Goal: Information Seeking & Learning: Compare options

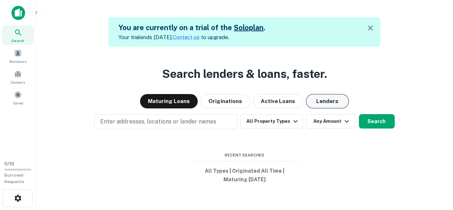
click at [324, 104] on button "Lenders" at bounding box center [327, 101] width 43 height 14
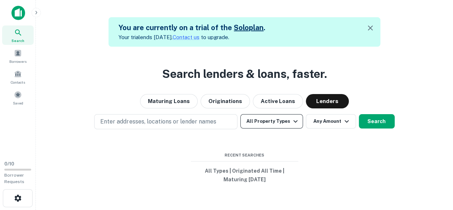
click at [292, 121] on icon "button" at bounding box center [295, 121] width 9 height 9
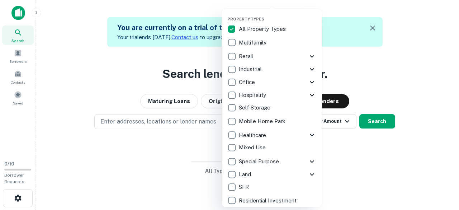
click at [310, 57] on icon at bounding box center [311, 56] width 9 height 9
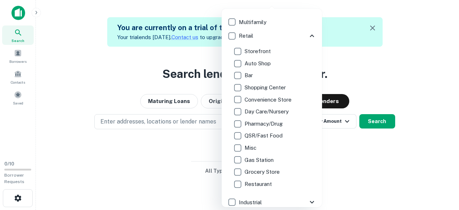
scroll to position [36, 0]
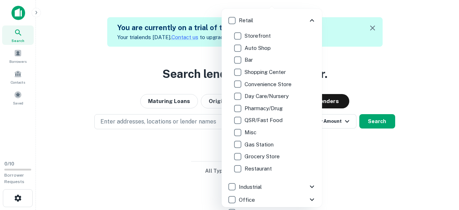
click at [262, 143] on p "Gas Station" at bounding box center [259, 144] width 30 height 9
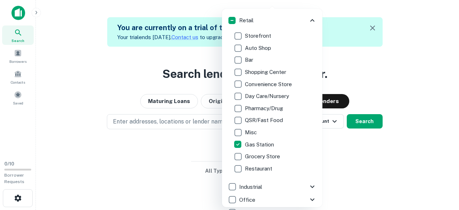
click at [406, 110] on div at bounding box center [229, 105] width 459 height 210
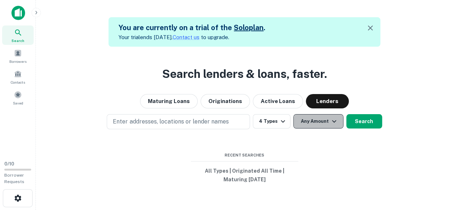
click at [335, 123] on icon "button" at bounding box center [334, 121] width 9 height 9
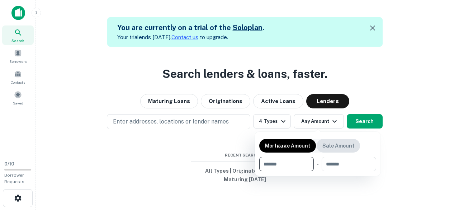
click at [334, 149] on p "Sale Amount" at bounding box center [338, 146] width 32 height 8
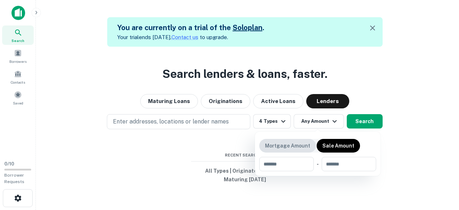
click at [282, 149] on p "Mortgage Amount" at bounding box center [287, 146] width 45 height 8
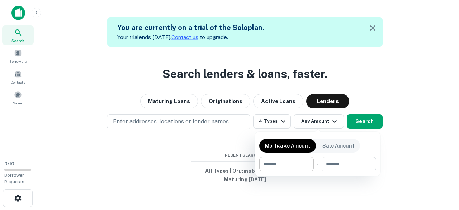
click at [288, 167] on input "number" at bounding box center [283, 164] width 49 height 14
type input "*******"
click at [387, 144] on div at bounding box center [229, 105] width 459 height 210
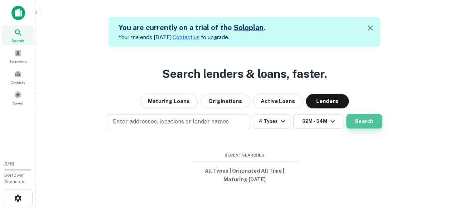
click at [366, 124] on button "Search" at bounding box center [364, 121] width 36 height 14
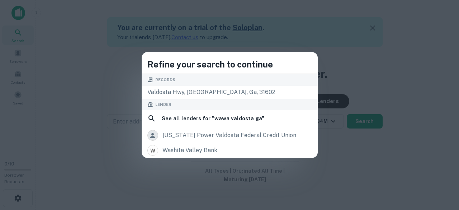
click at [105, 148] on div "Refine your search to continue Records valdosta hwy, [GEOGRAPHIC_DATA], [GEOGRA…" at bounding box center [229, 105] width 459 height 210
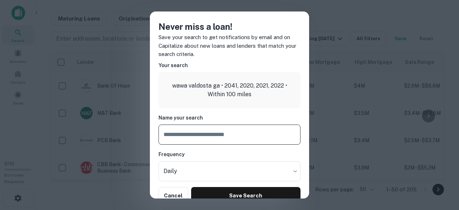
scroll to position [14, 0]
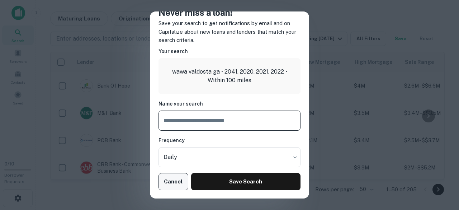
click at [171, 181] on button "Cancel" at bounding box center [173, 181] width 30 height 17
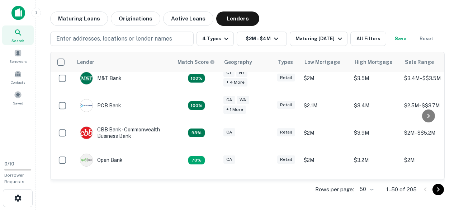
scroll to position [0, 0]
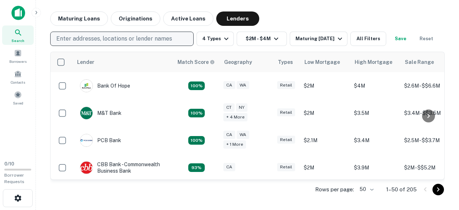
click at [120, 39] on p "Enter addresses, locations or lender names" at bounding box center [114, 38] width 116 height 9
type input "**********"
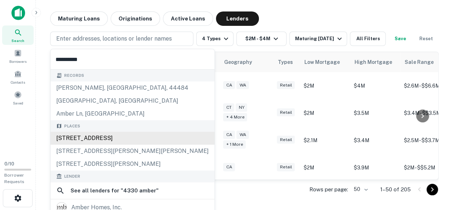
click at [118, 139] on div "[STREET_ADDRESS]" at bounding box center [133, 137] width 164 height 13
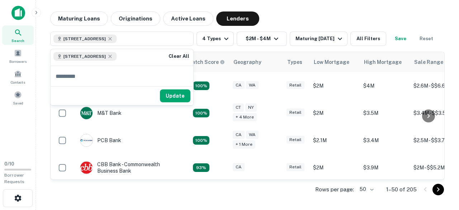
click at [178, 97] on button "Update" at bounding box center [175, 95] width 30 height 13
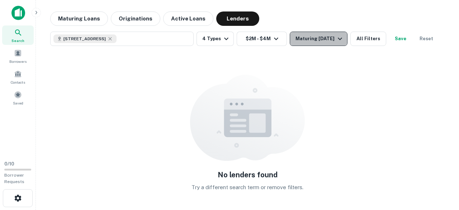
click at [331, 41] on div "Maturing [DATE]" at bounding box center [319, 38] width 49 height 9
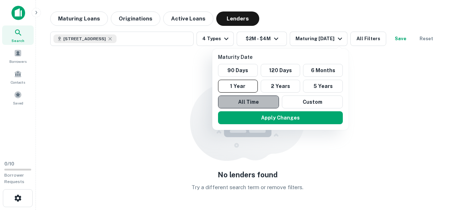
click at [262, 102] on button "All Time" at bounding box center [248, 101] width 61 height 13
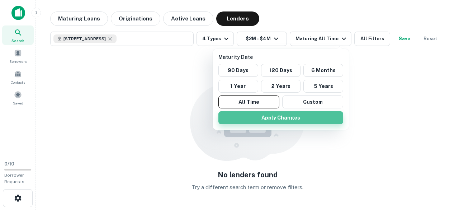
click at [296, 118] on button "Apply Changes" at bounding box center [280, 117] width 125 height 13
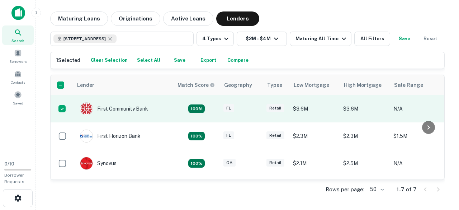
click at [122, 107] on div "First Community Bank" at bounding box center [114, 108] width 68 height 13
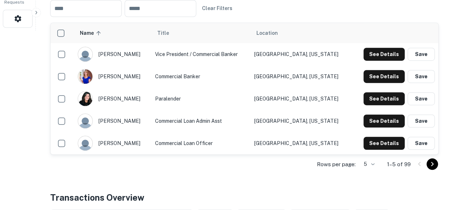
scroll to position [143, 0]
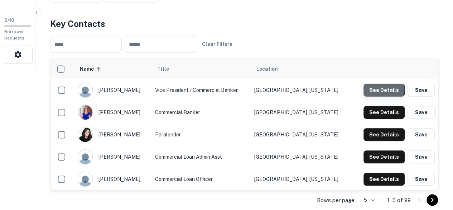
click at [379, 88] on button "See Details" at bounding box center [384, 89] width 41 height 13
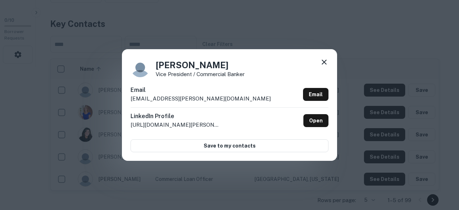
click at [325, 63] on icon at bounding box center [324, 62] width 9 height 9
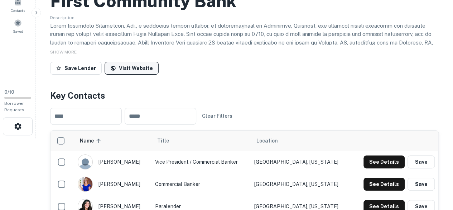
scroll to position [0, 0]
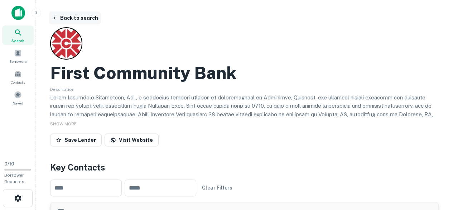
click at [85, 20] on button "Back to search" at bounding box center [75, 17] width 52 height 13
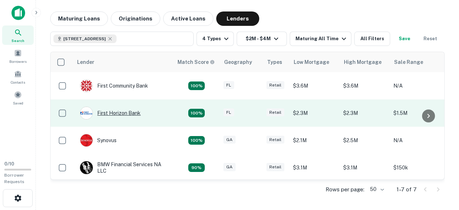
click at [117, 112] on div "First Horizon Bank" at bounding box center [110, 112] width 61 height 13
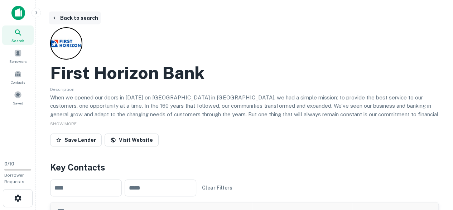
click at [72, 21] on button "Back to search" at bounding box center [75, 17] width 52 height 13
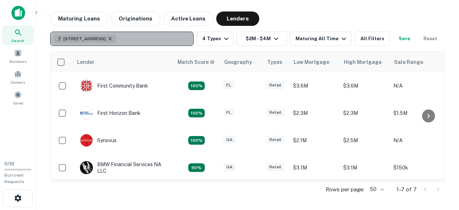
click at [113, 38] on icon "button" at bounding box center [110, 39] width 6 height 6
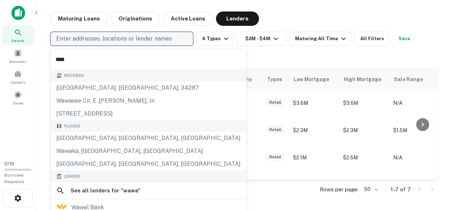
type input "****"
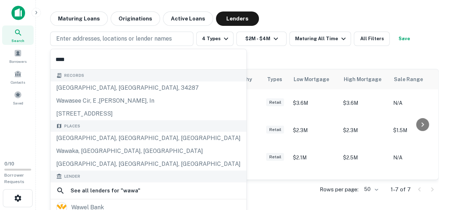
click at [209, 63] on div "Lender Match Score Geography Types Low Mortgage High Mortgage Sale Range First …" at bounding box center [244, 131] width 389 height 136
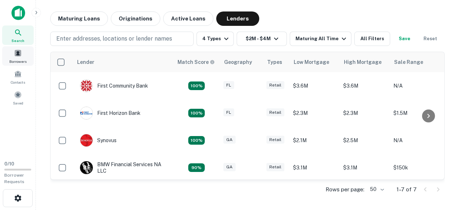
click at [18, 55] on span at bounding box center [18, 53] width 8 height 8
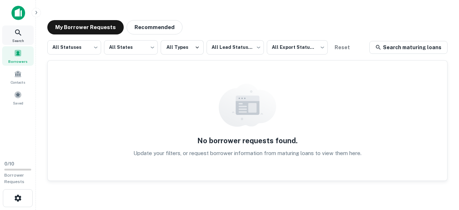
click at [21, 36] on icon at bounding box center [18, 32] width 9 height 9
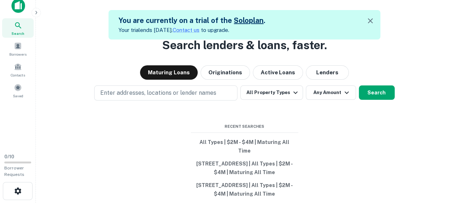
scroll to position [11, 0]
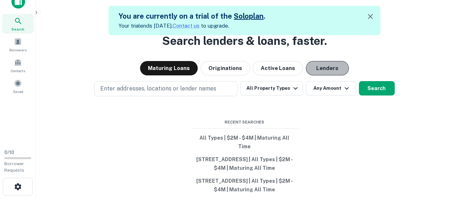
click at [324, 75] on button "Lenders" at bounding box center [327, 68] width 43 height 14
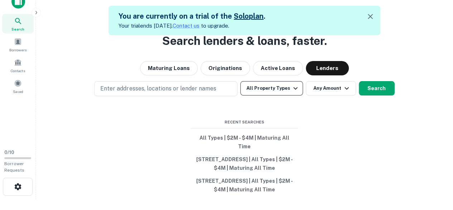
click at [292, 91] on icon "button" at bounding box center [295, 88] width 9 height 9
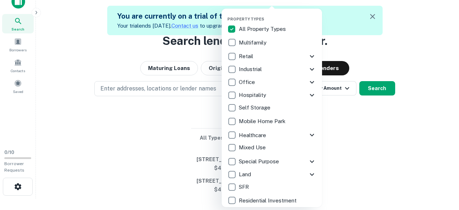
click at [138, 92] on div at bounding box center [229, 105] width 459 height 210
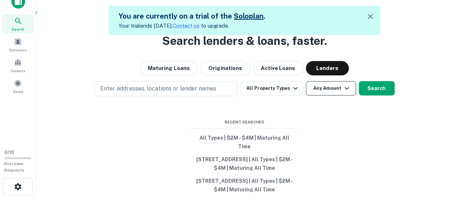
click at [330, 93] on button "Any Amount" at bounding box center [331, 88] width 50 height 14
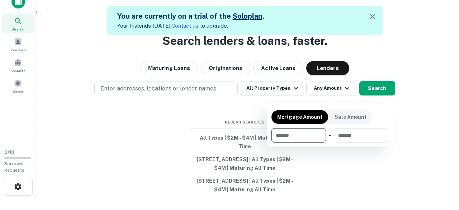
click at [407, 111] on div at bounding box center [229, 105] width 459 height 210
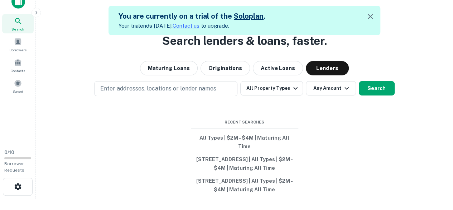
click at [372, 16] on icon "button" at bounding box center [370, 16] width 5 height 5
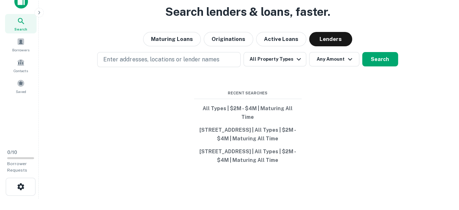
scroll to position [0, 0]
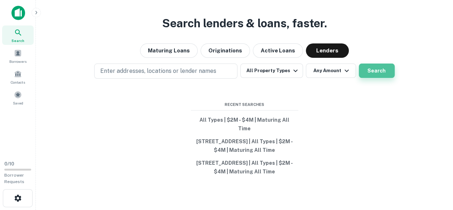
click at [370, 78] on button "Search" at bounding box center [377, 70] width 36 height 14
